Goal: Information Seeking & Learning: Learn about a topic

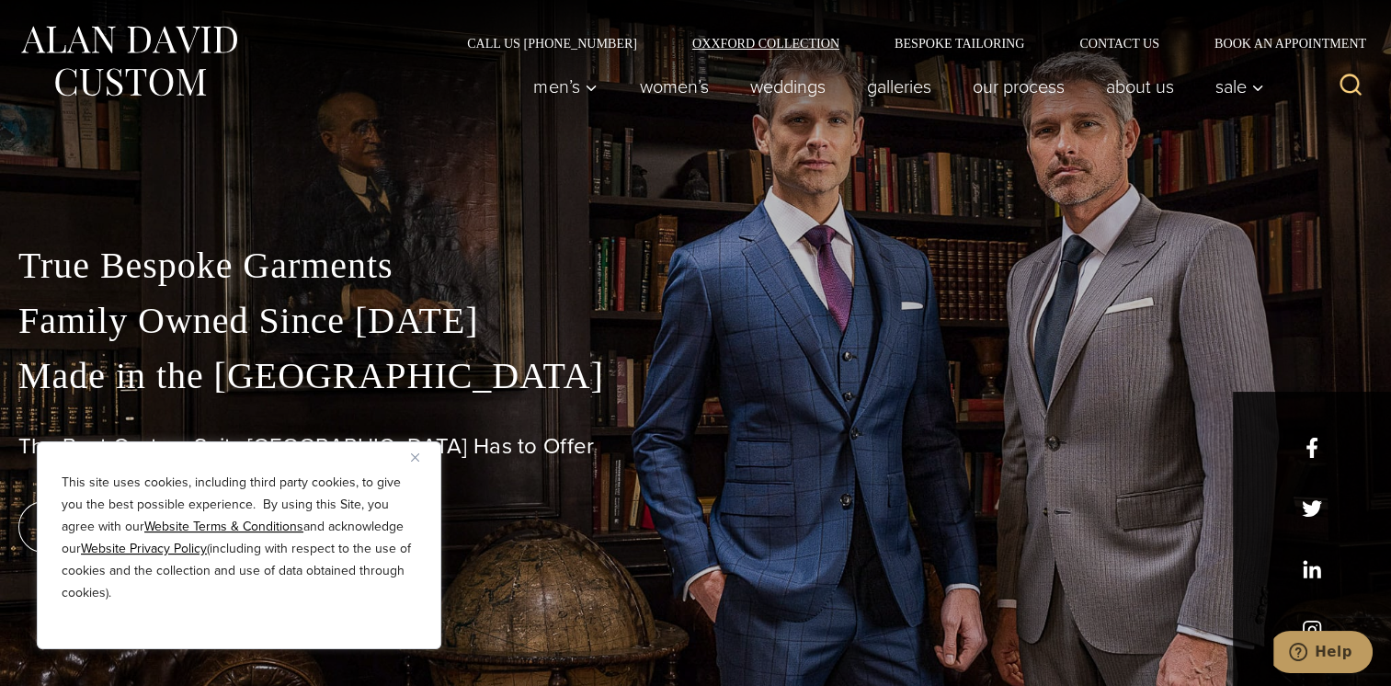
click at [688, 39] on link "Oxxford Collection" at bounding box center [766, 43] width 202 height 13
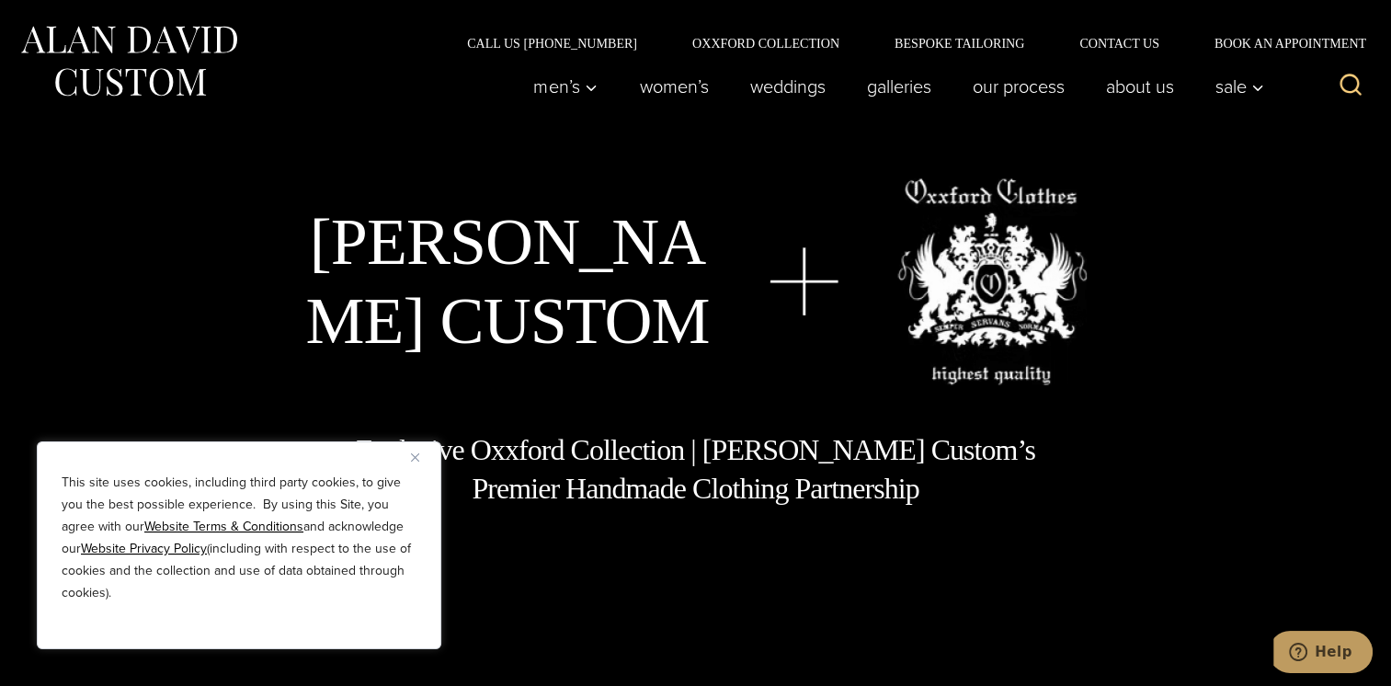
click at [415, 454] on img "Close" at bounding box center [415, 457] width 8 height 8
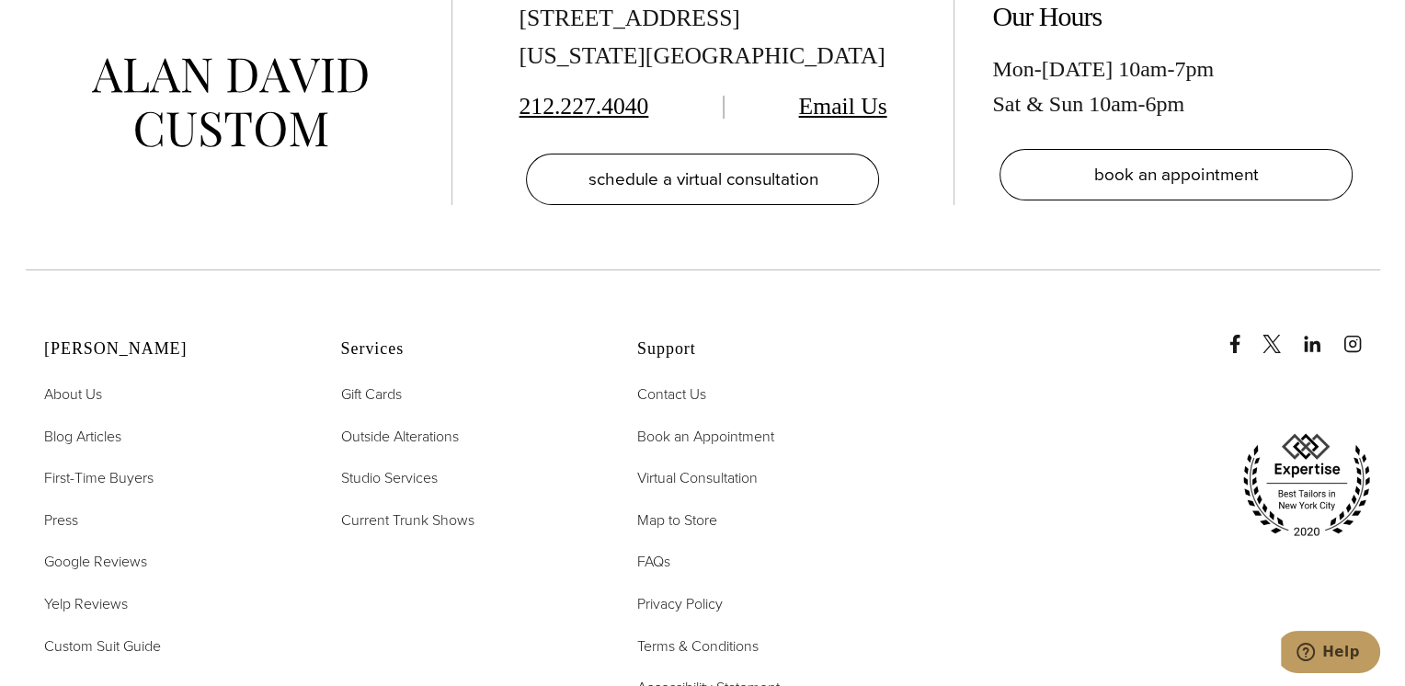
scroll to position [7262, 0]
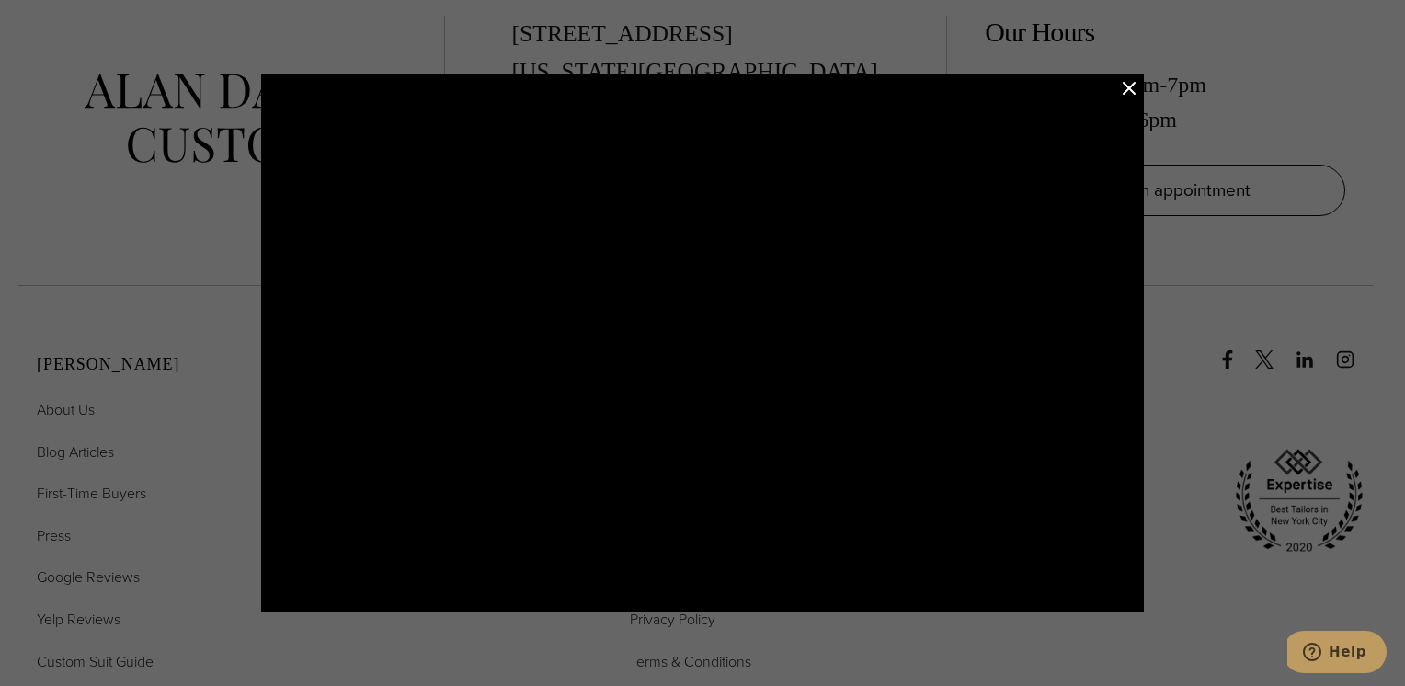
click at [1180, 448] on div at bounding box center [702, 343] width 1405 height 686
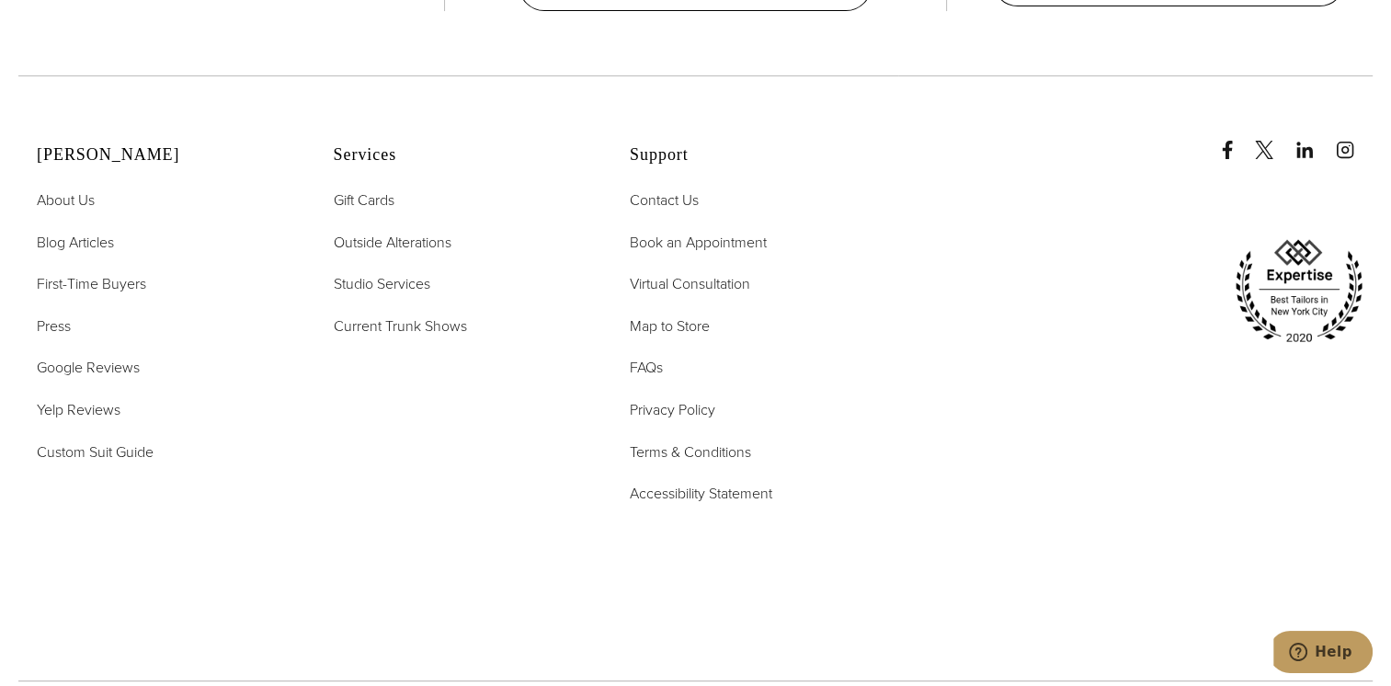
scroll to position [7471, 0]
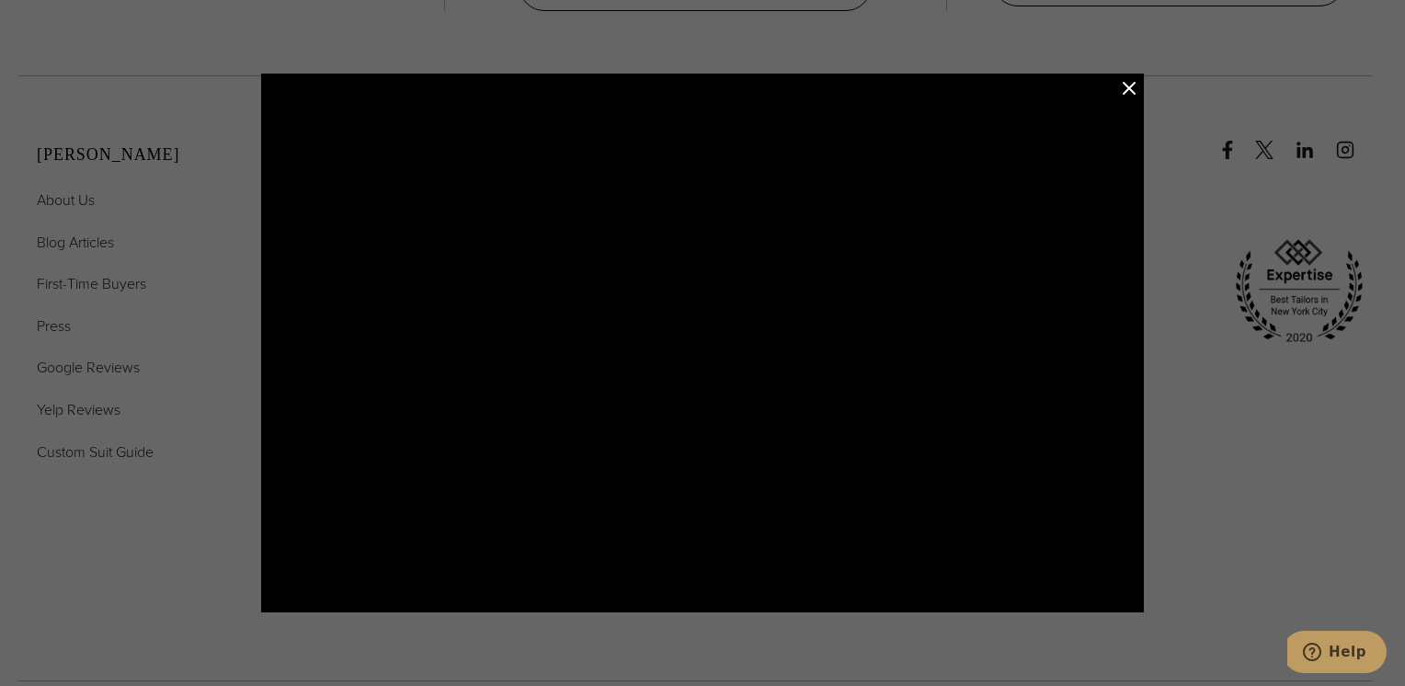
click at [1128, 82] on button "Close Modal" at bounding box center [1129, 88] width 22 height 22
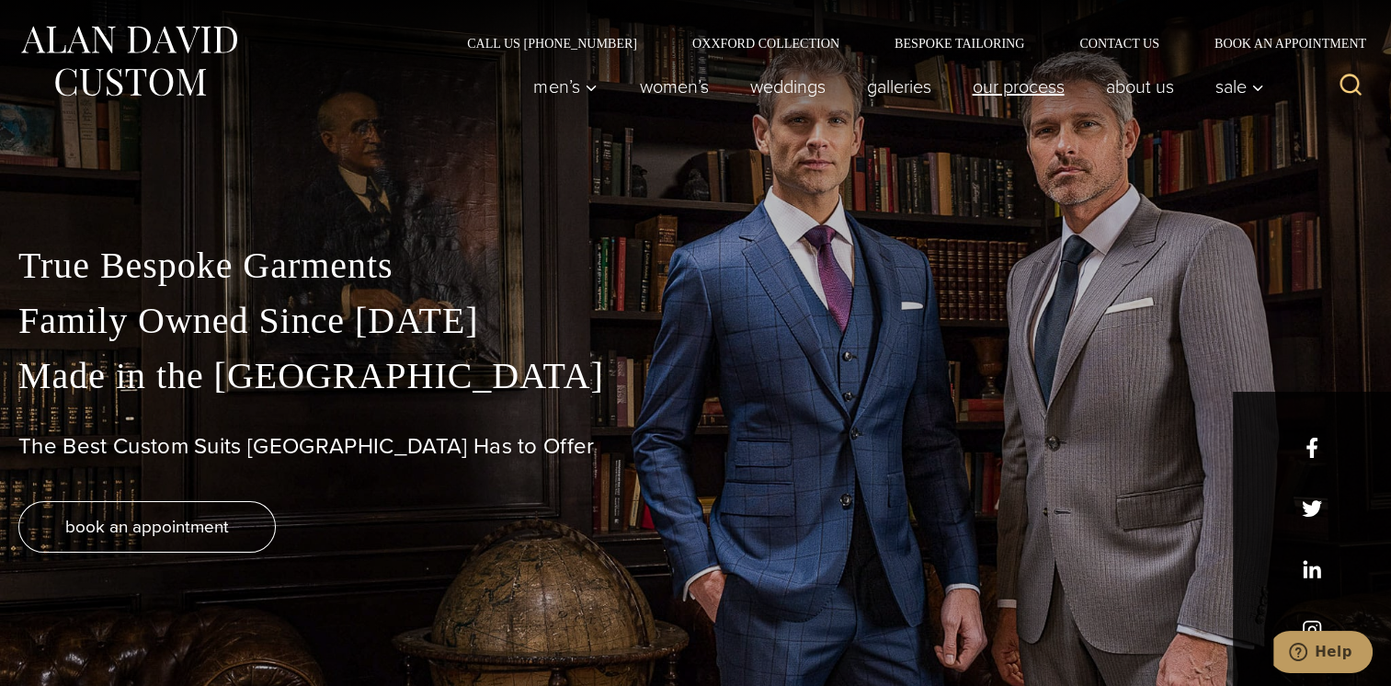
click at [970, 87] on link "Our Process" at bounding box center [1017, 86] width 133 height 37
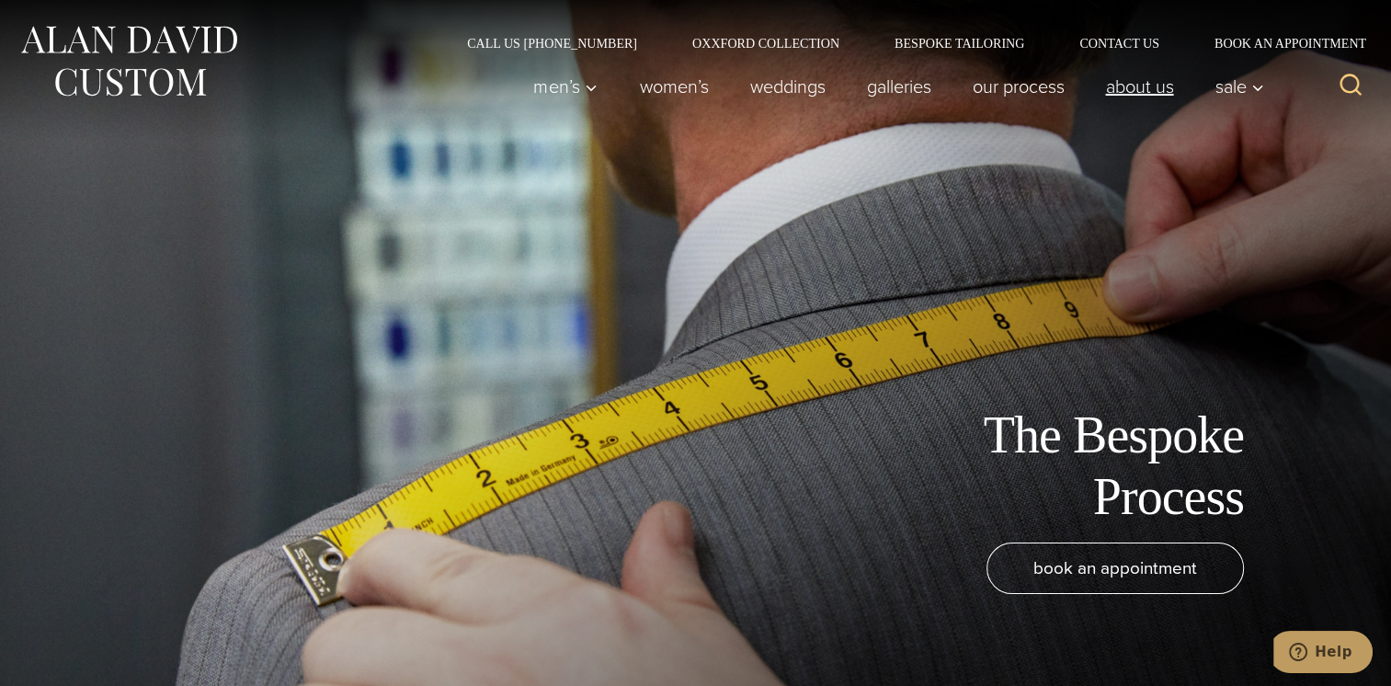
click at [1125, 94] on link "About Us" at bounding box center [1139, 86] width 109 height 37
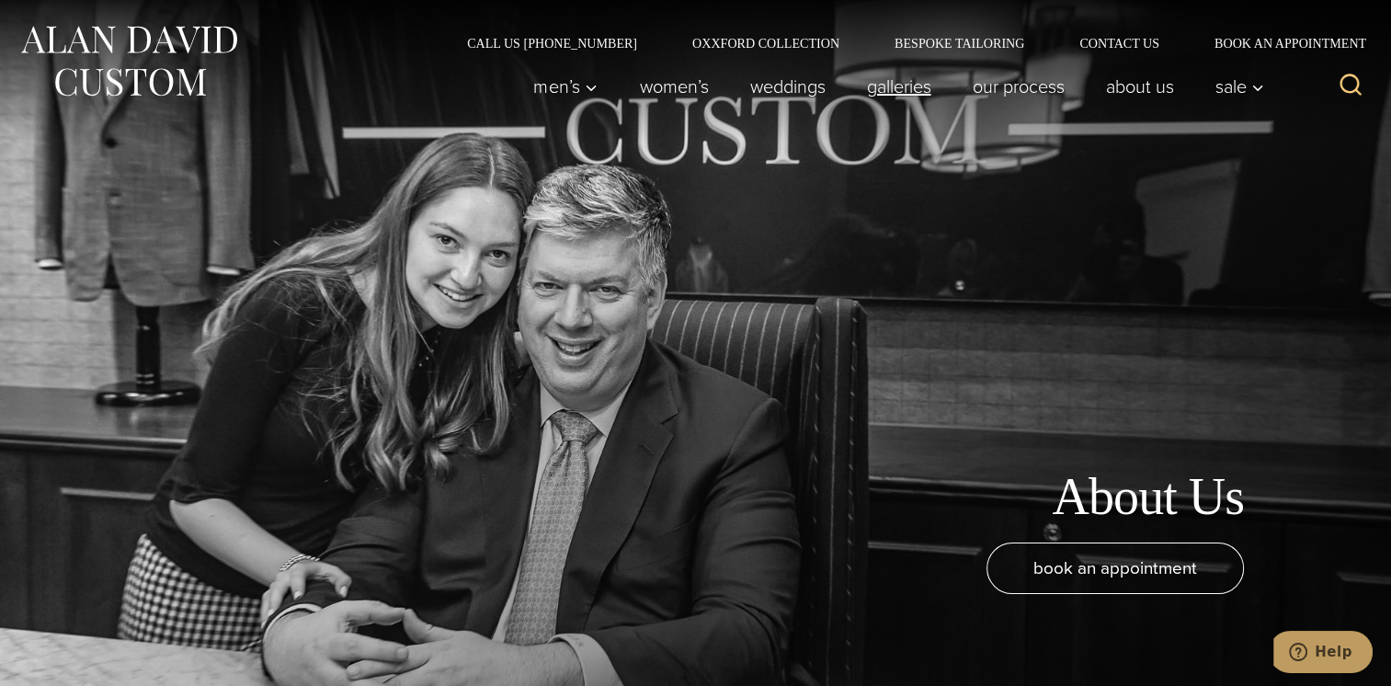
click at [846, 90] on link "Galleries" at bounding box center [899, 86] width 106 height 37
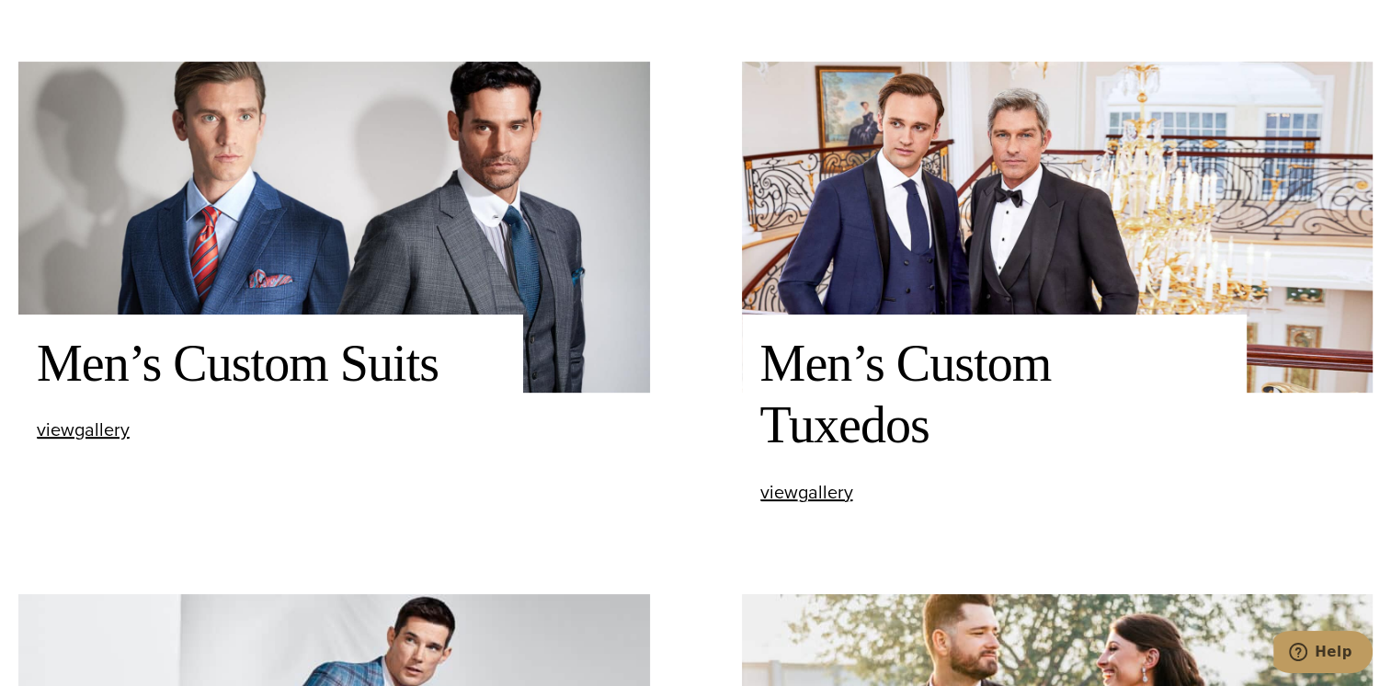
scroll to position [735, 0]
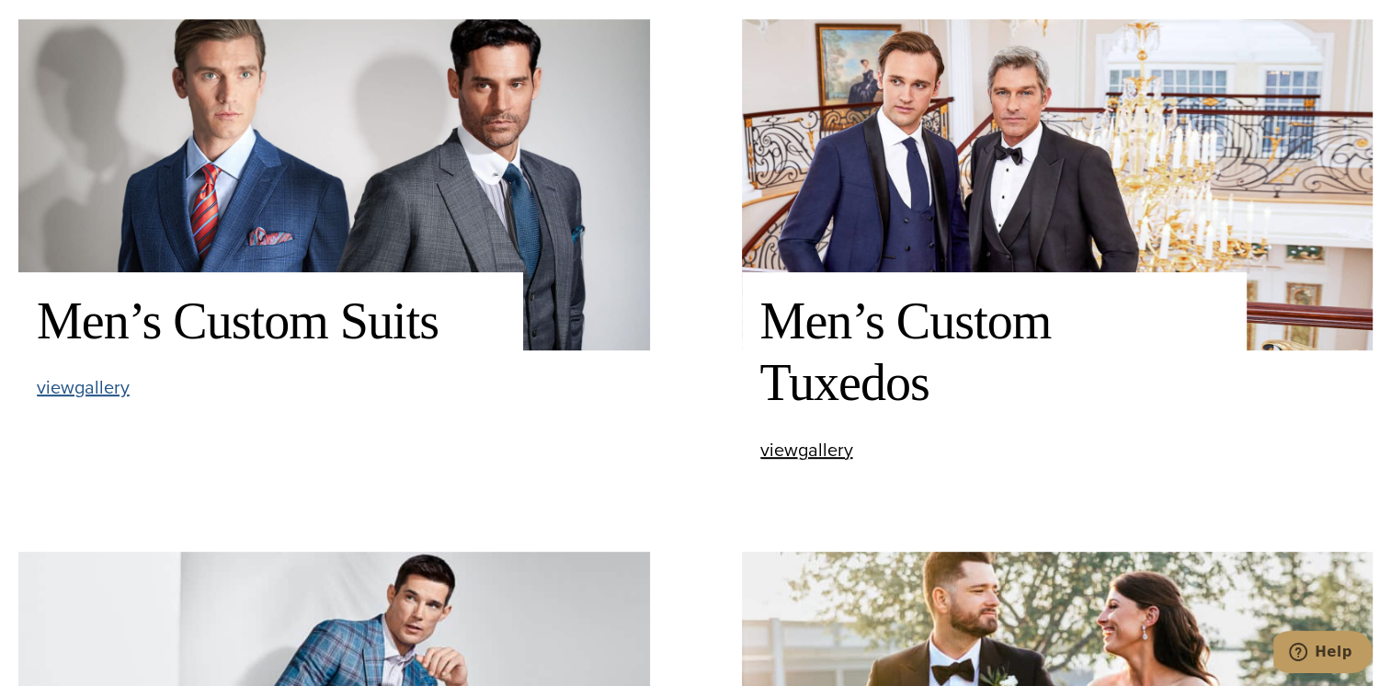
click at [92, 396] on span "view Men’s Custom Suits gallery" at bounding box center [83, 387] width 93 height 28
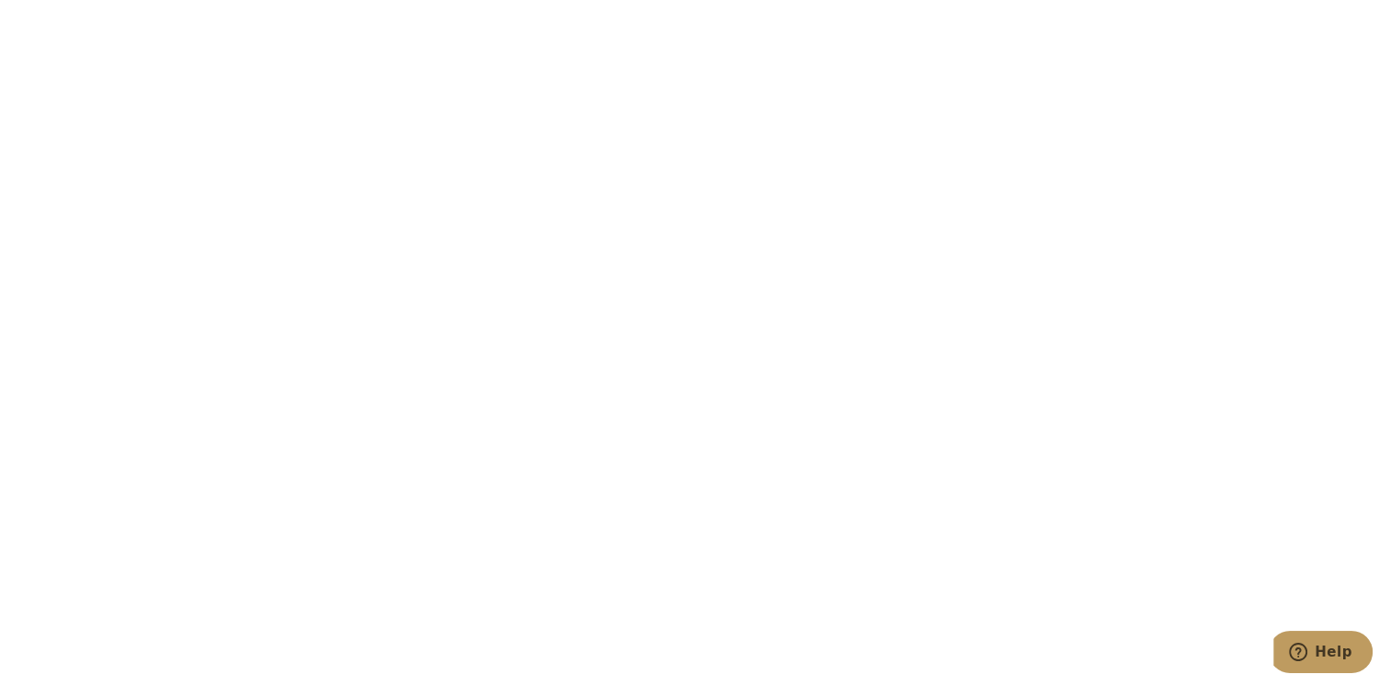
scroll to position [6434, 0]
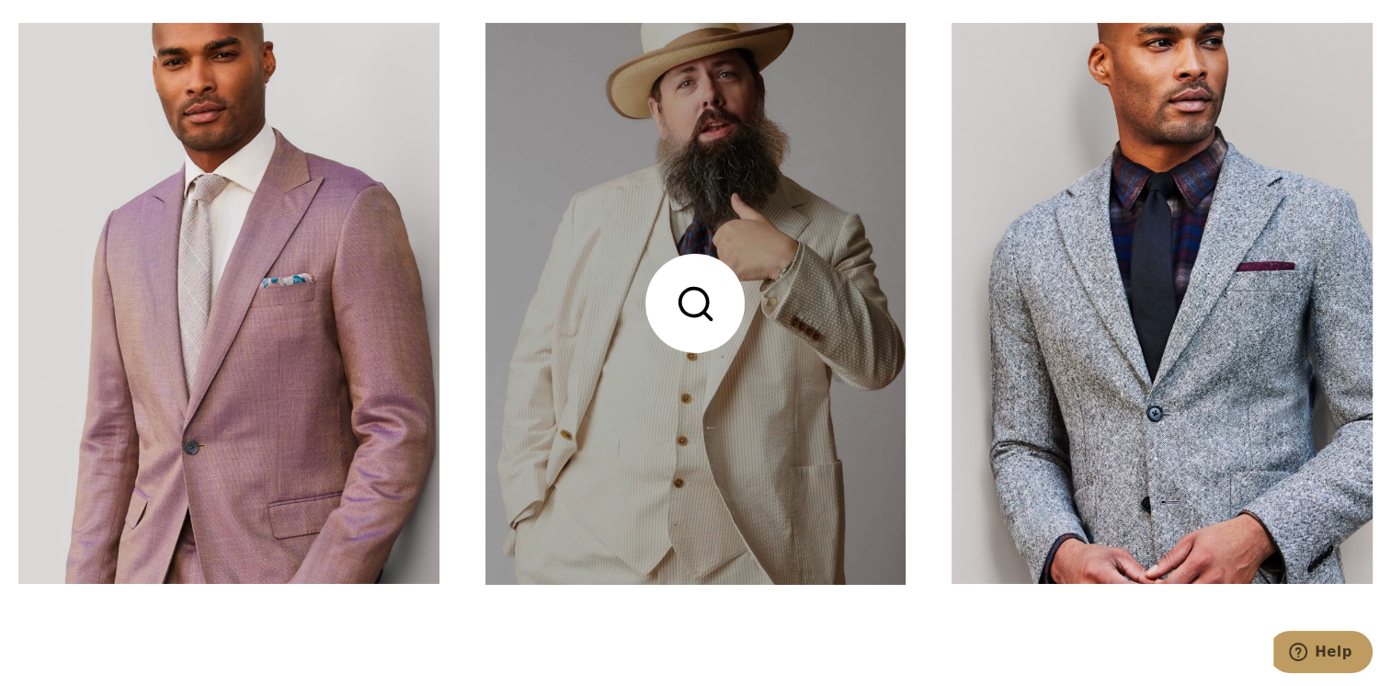
click at [699, 283] on link at bounding box center [695, 303] width 421 height 561
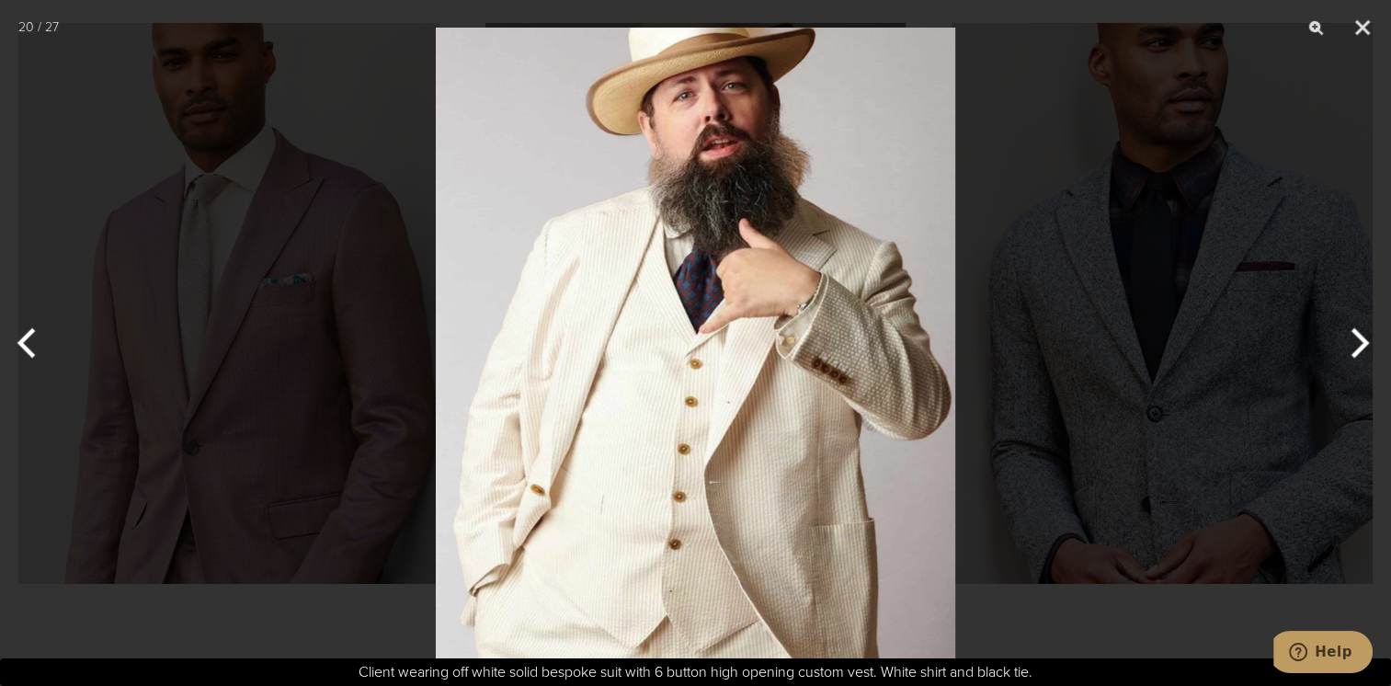
click at [815, 297] on img at bounding box center [695, 343] width 519 height 686
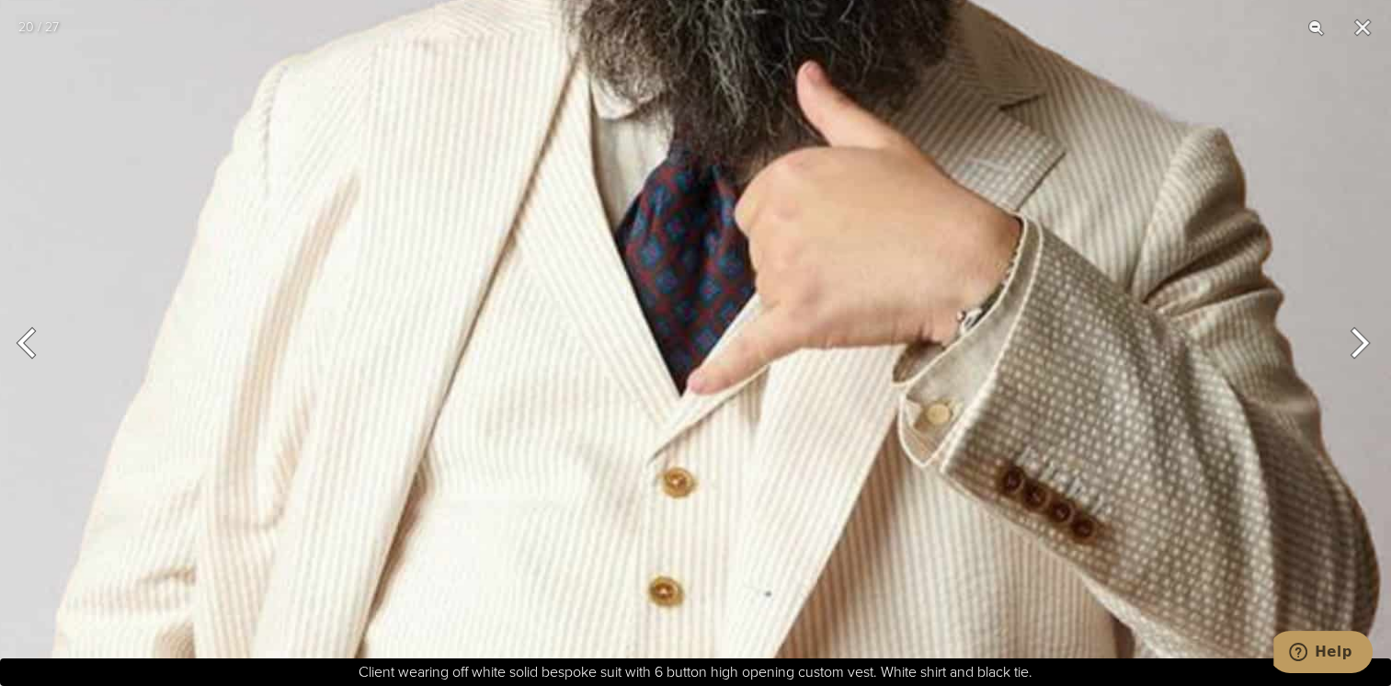
click at [826, 301] on img at bounding box center [677, 422] width 1427 height 1882
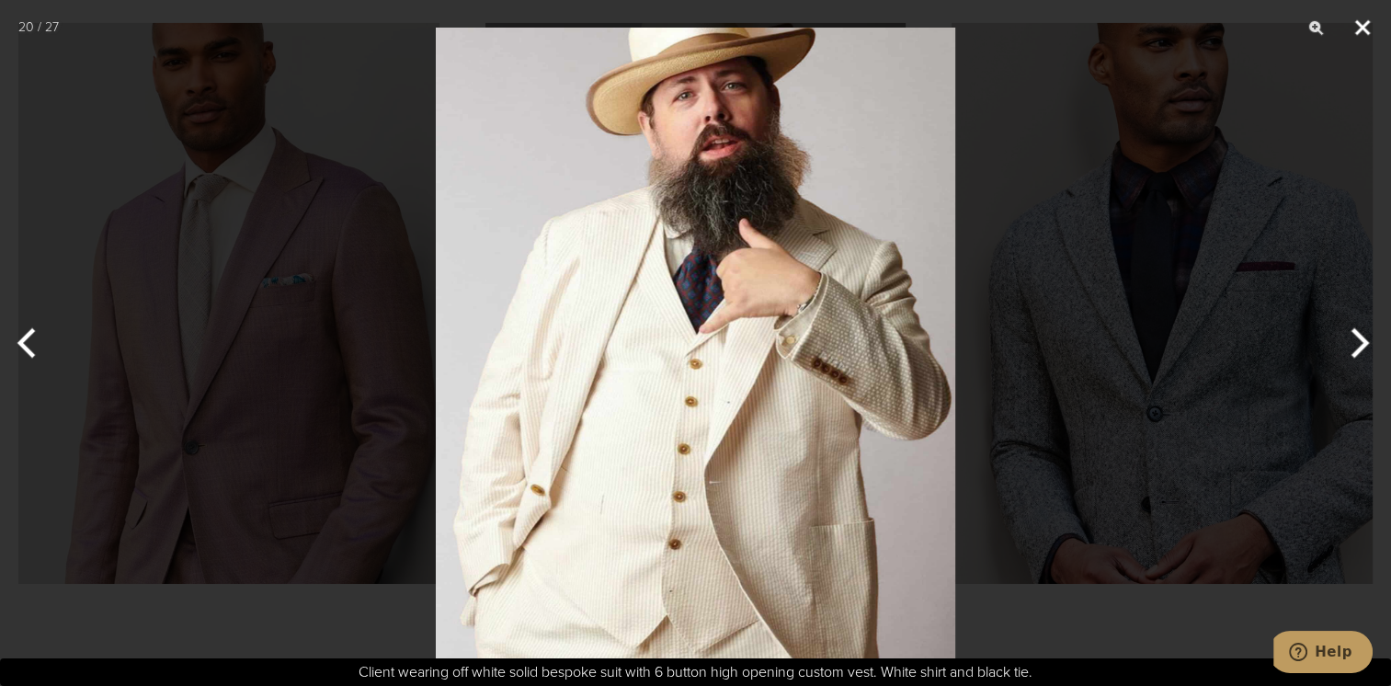
click at [1364, 34] on button "Close" at bounding box center [1362, 27] width 46 height 55
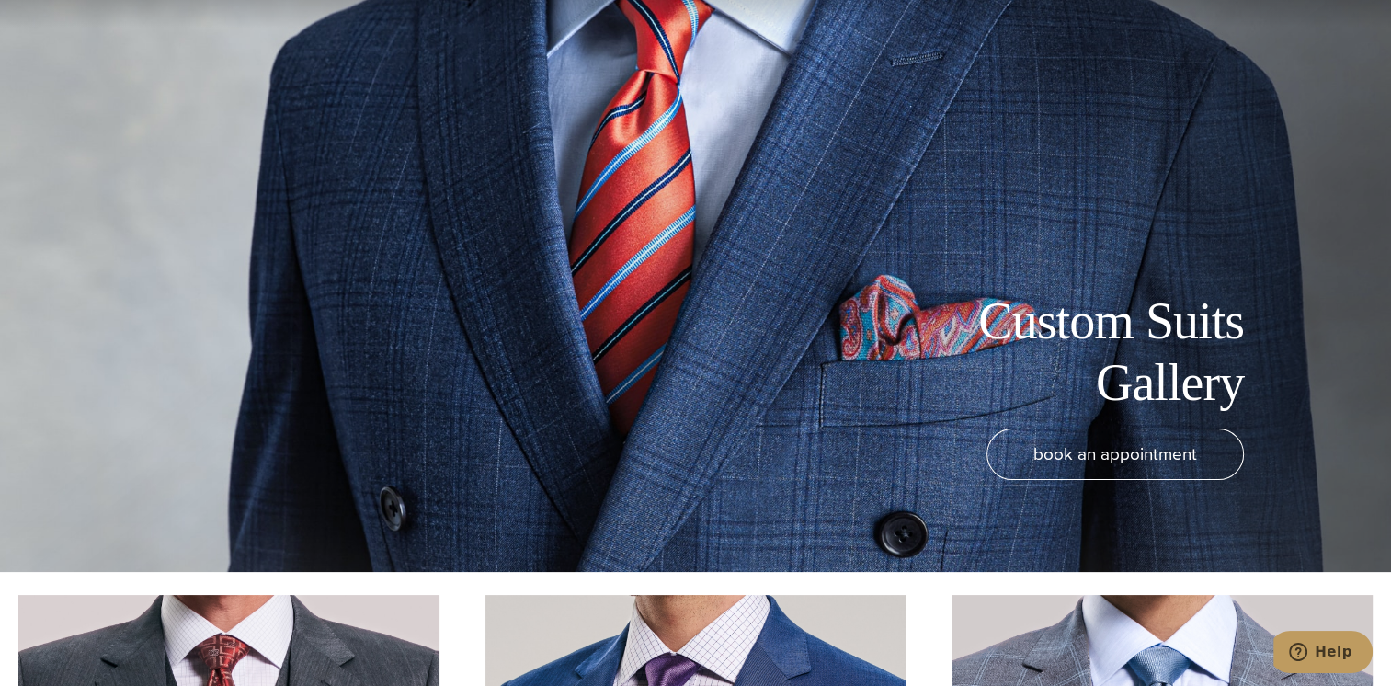
scroll to position [0, 0]
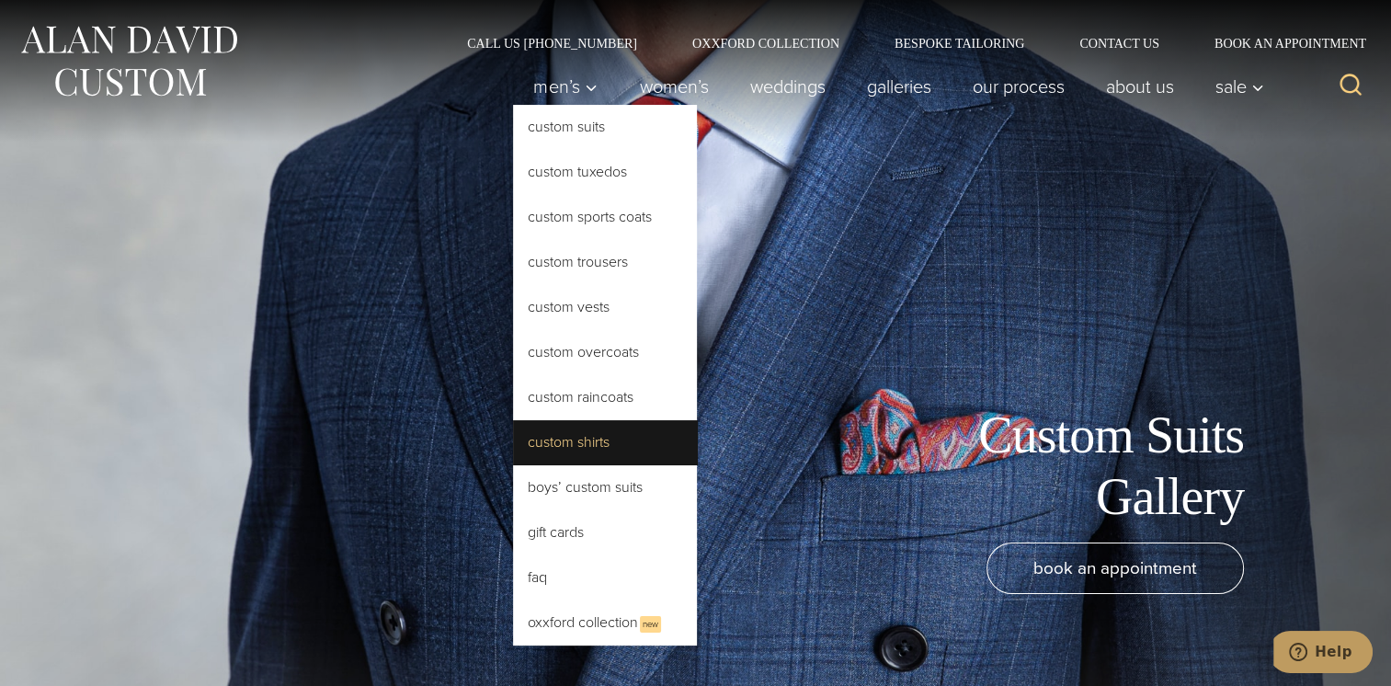
click at [513, 464] on link "Custom Shirts" at bounding box center [605, 442] width 184 height 44
